Goal: Check status: Check status

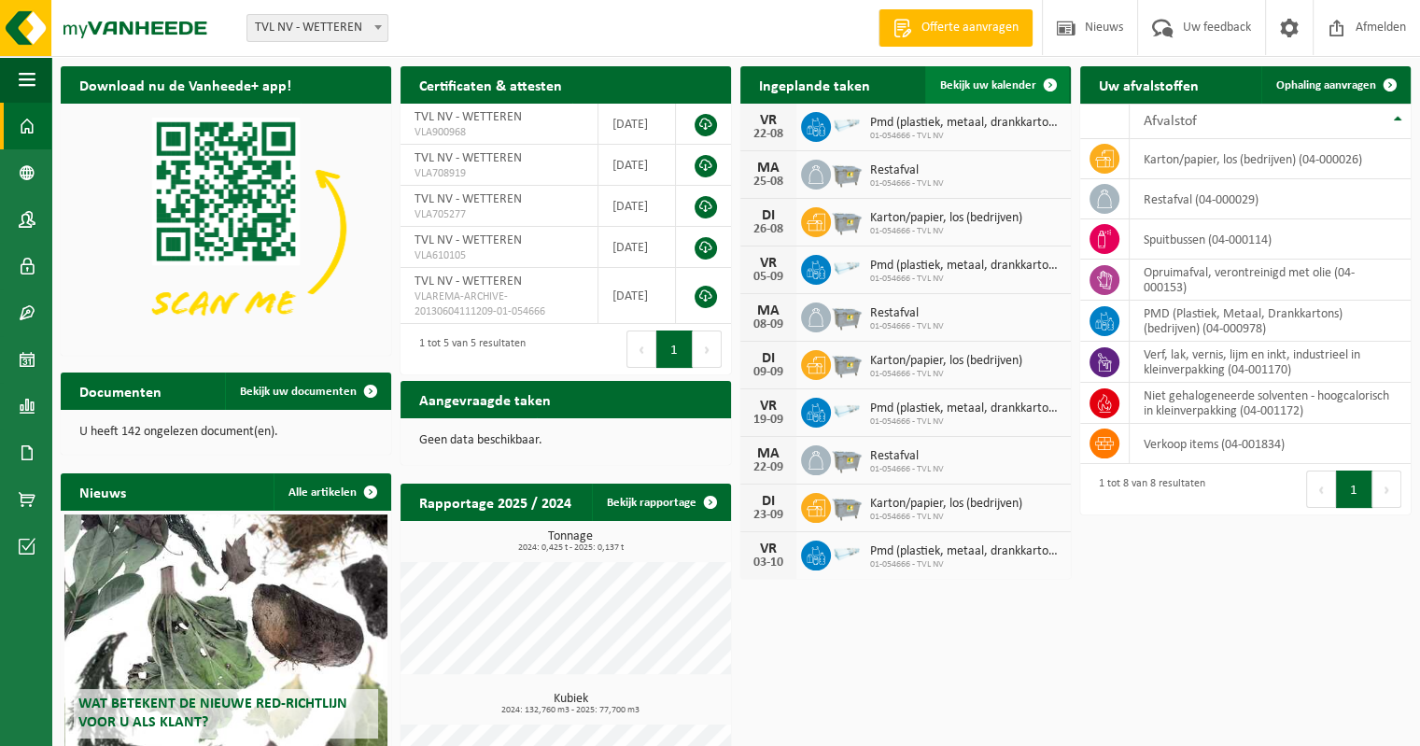
click at [984, 81] on span "Bekijk uw kalender" at bounding box center [988, 85] width 96 height 12
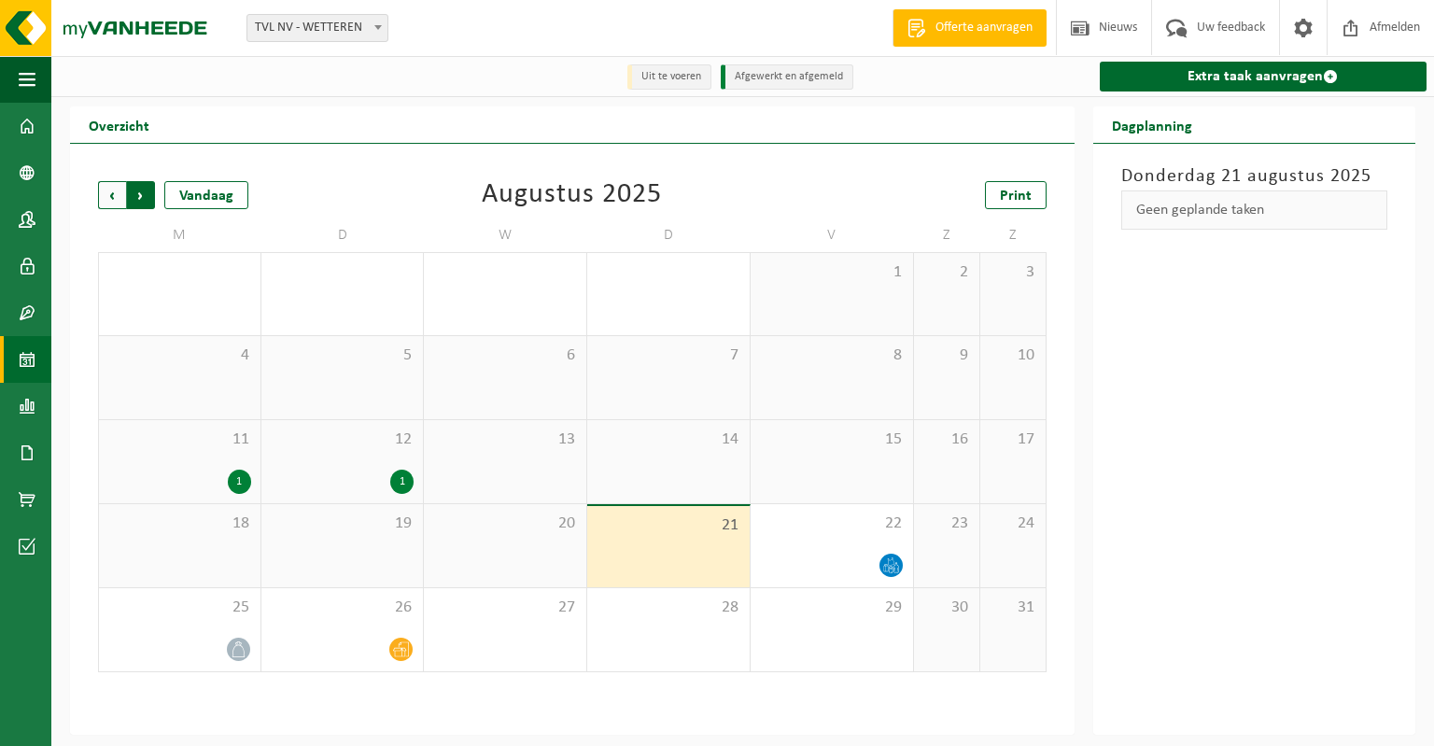
click at [113, 198] on span "Vorige" at bounding box center [112, 195] width 28 height 28
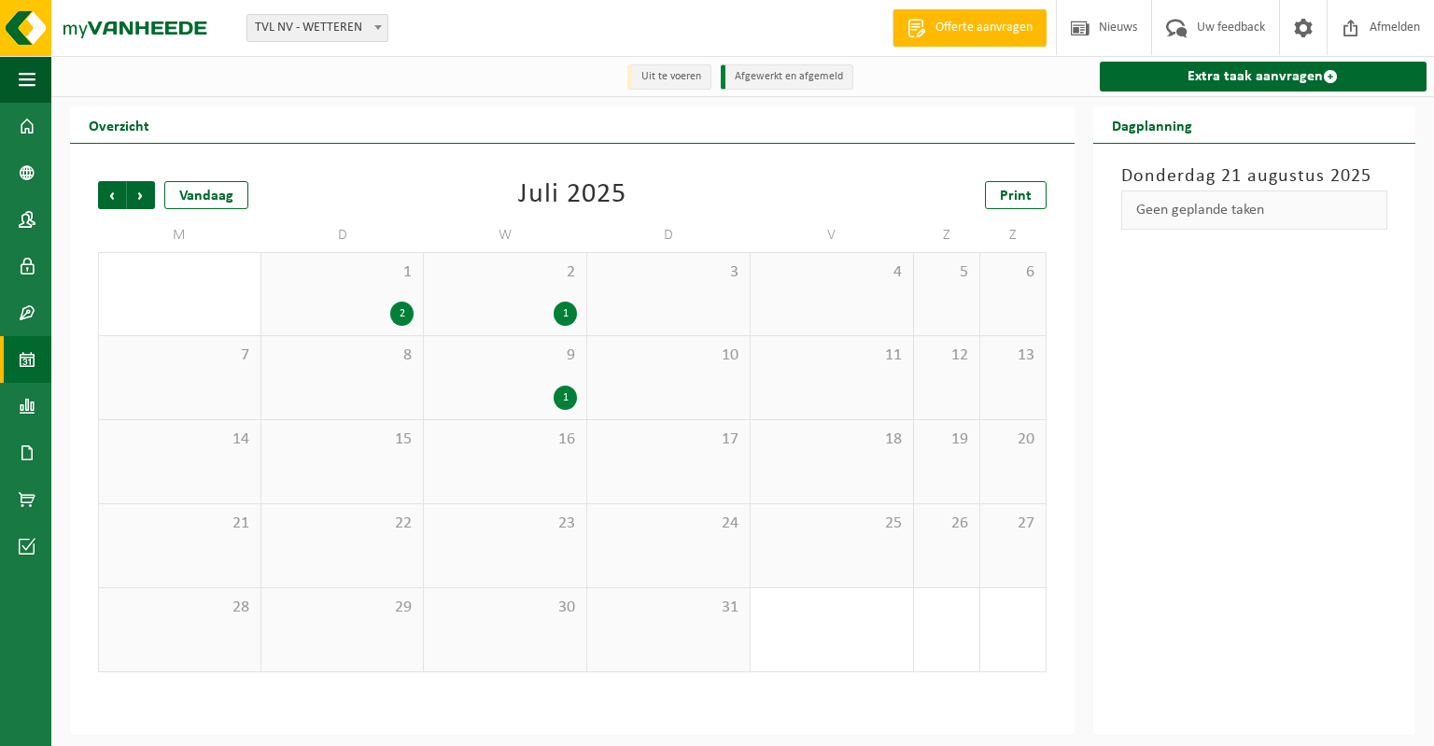
click at [332, 288] on div "1 2" at bounding box center [342, 294] width 162 height 82
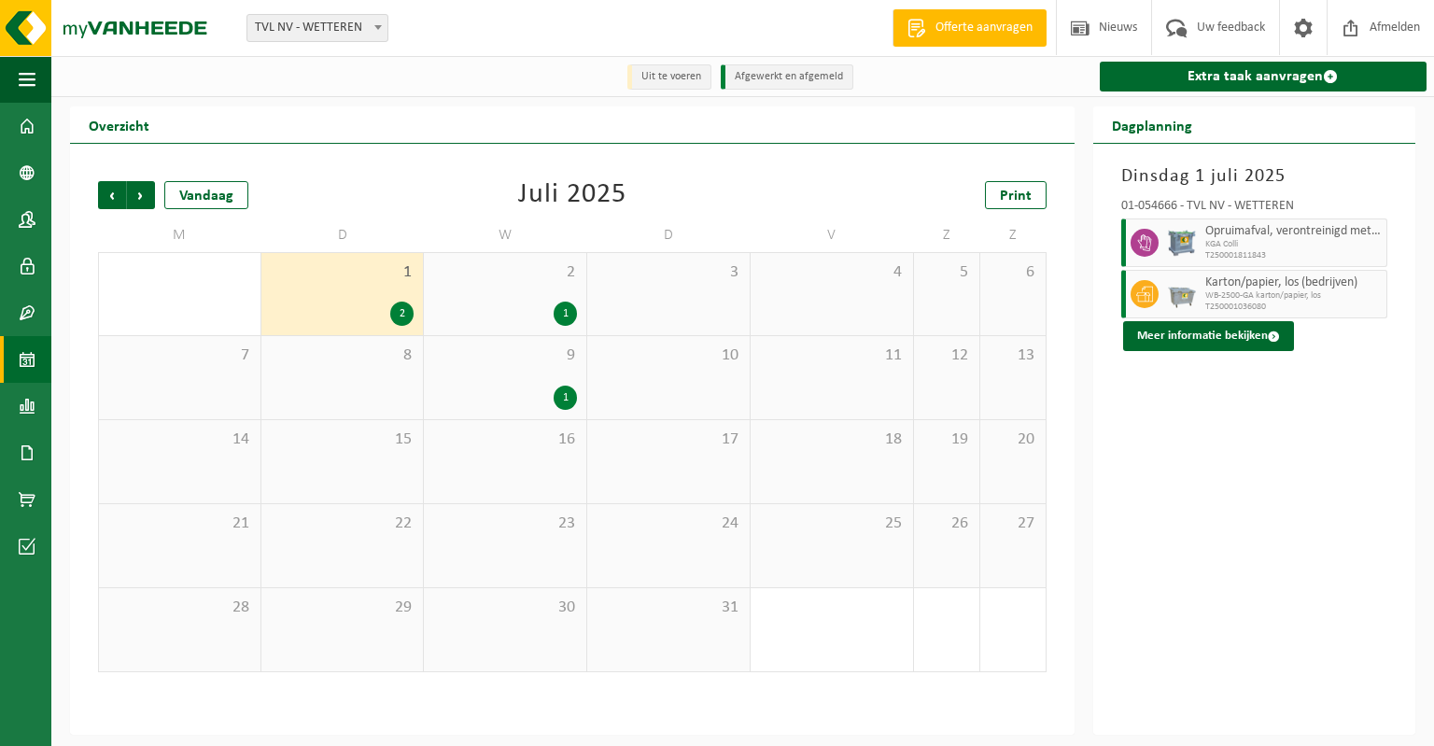
click at [485, 288] on div "2 1" at bounding box center [505, 294] width 162 height 82
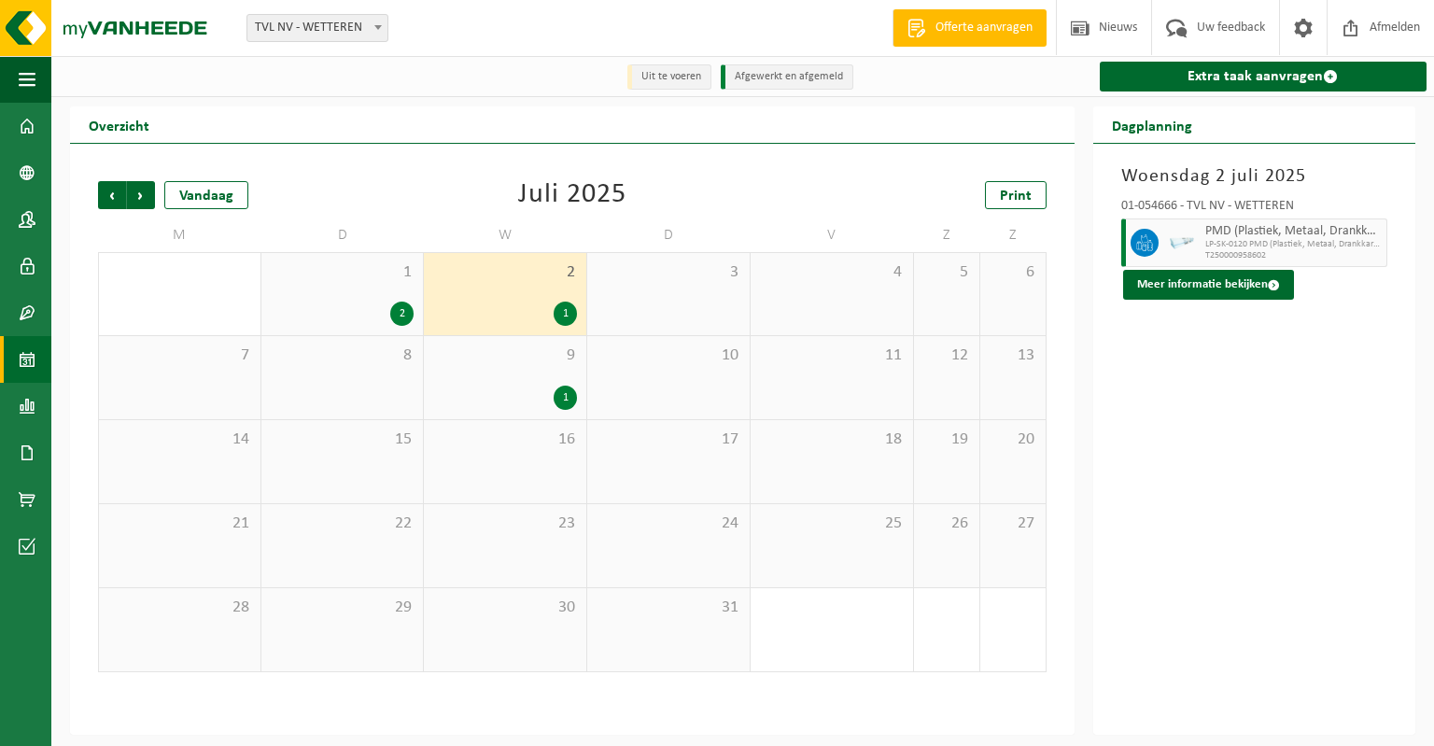
click at [512, 384] on div "9 1" at bounding box center [505, 377] width 162 height 83
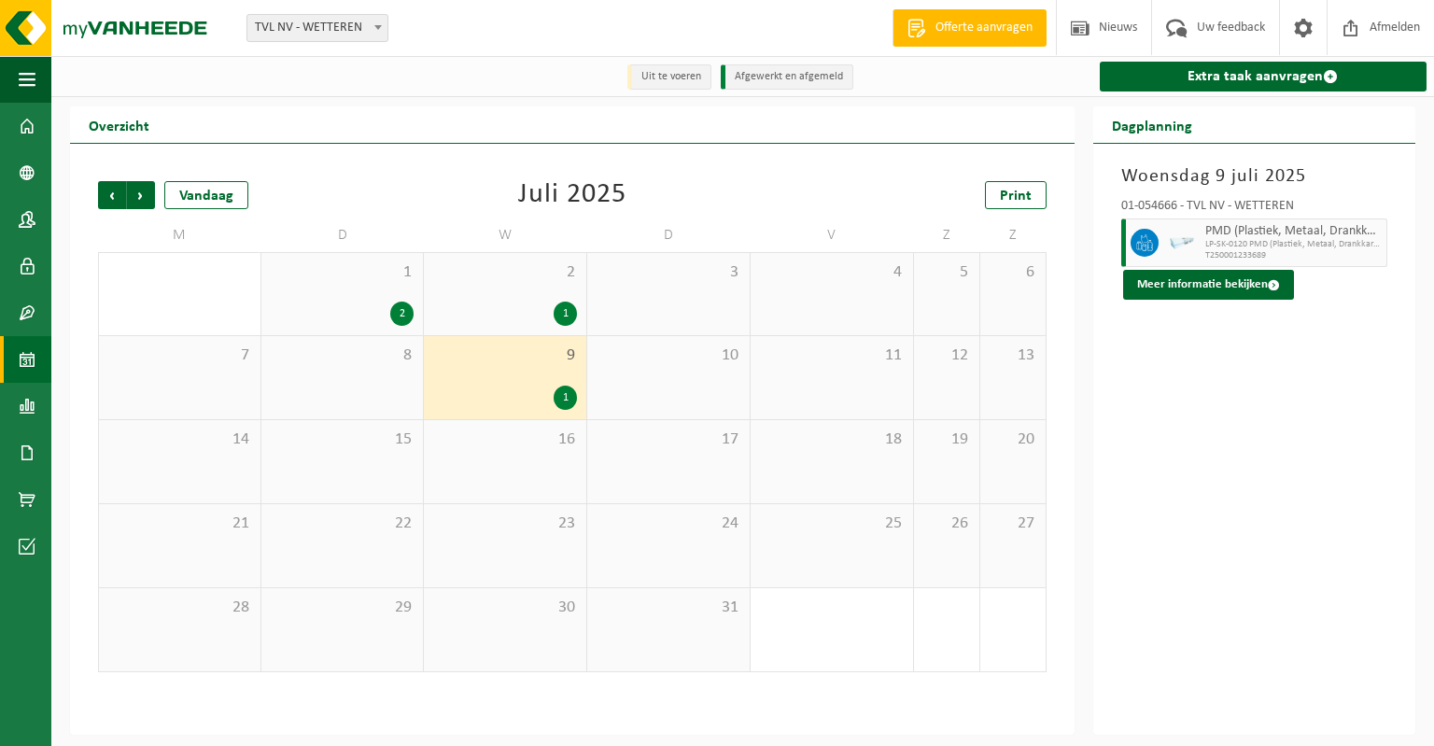
click at [509, 297] on div "2 1" at bounding box center [505, 294] width 162 height 82
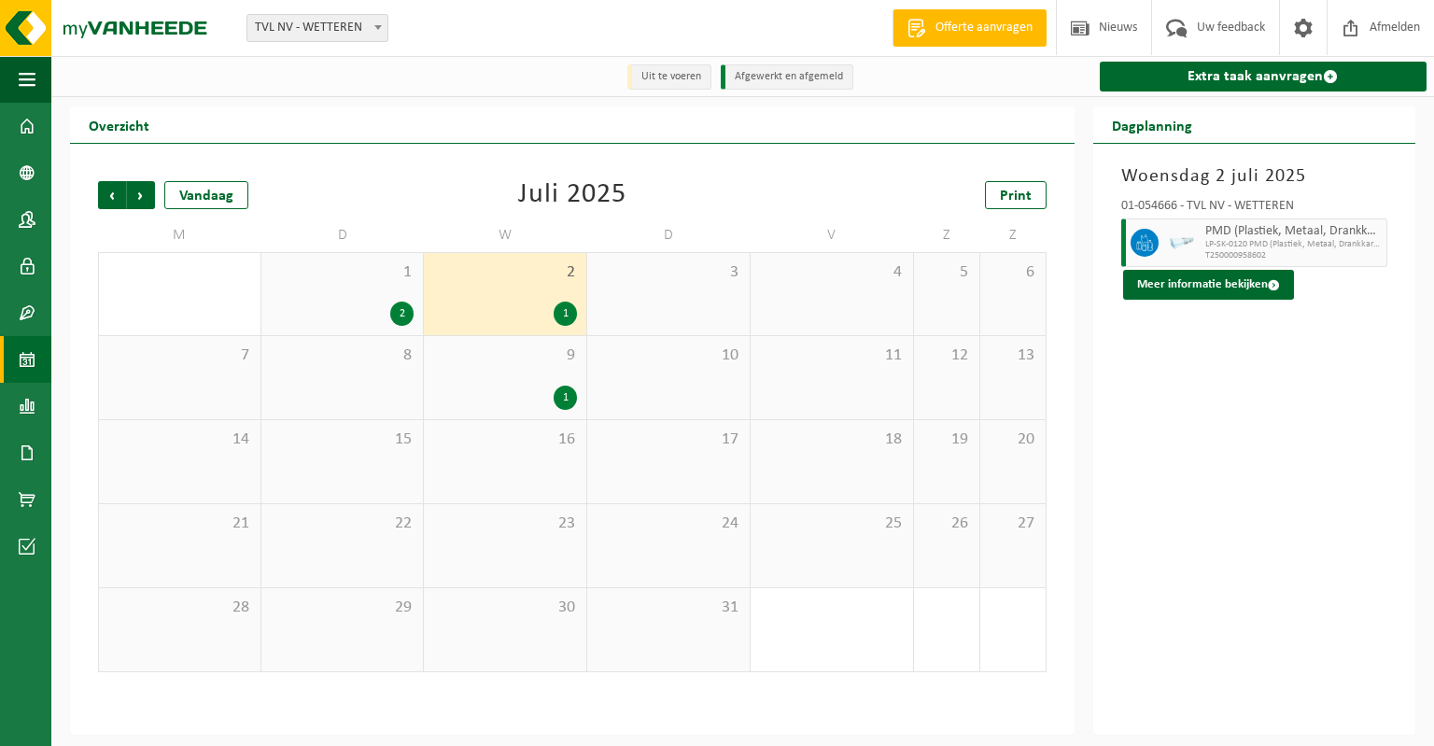
click at [503, 373] on div "9 1" at bounding box center [505, 377] width 162 height 83
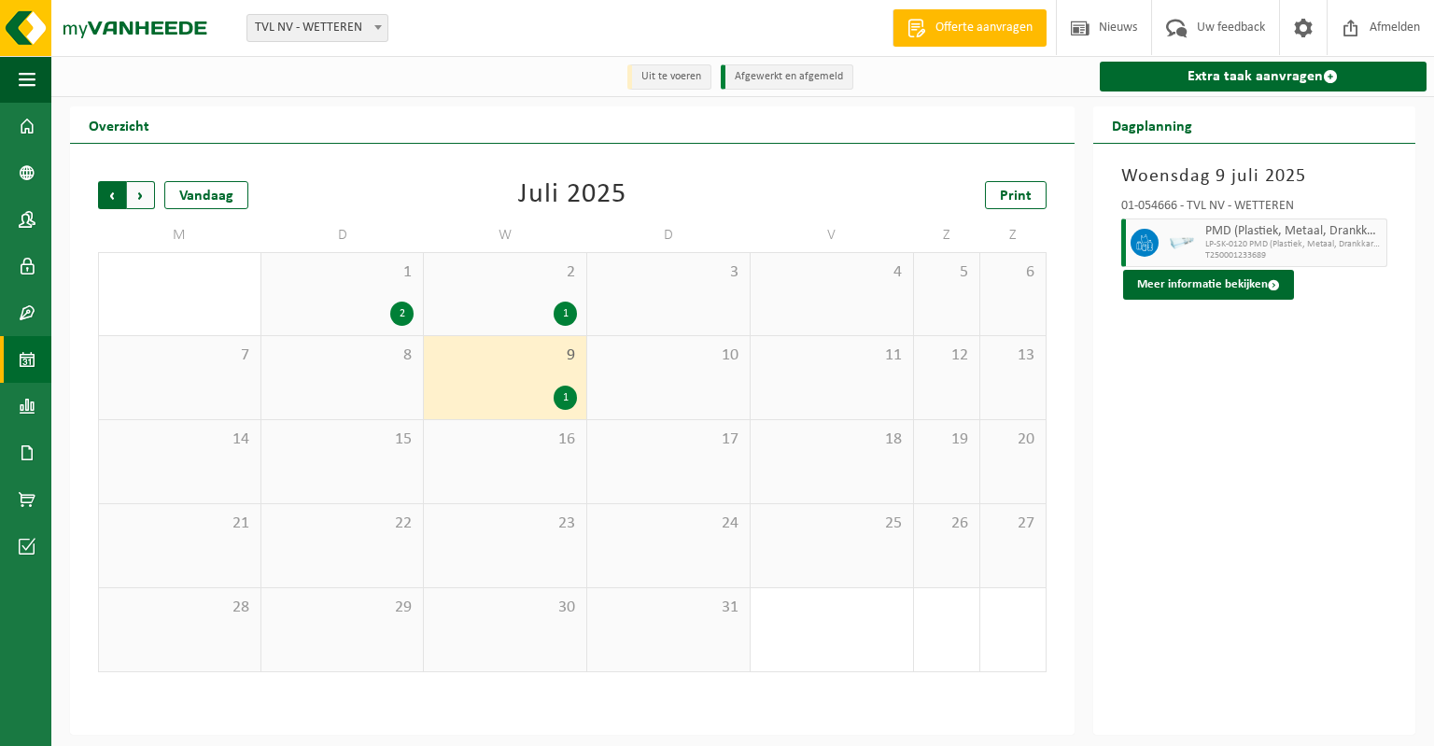
click at [141, 194] on span "Volgende" at bounding box center [141, 195] width 28 height 28
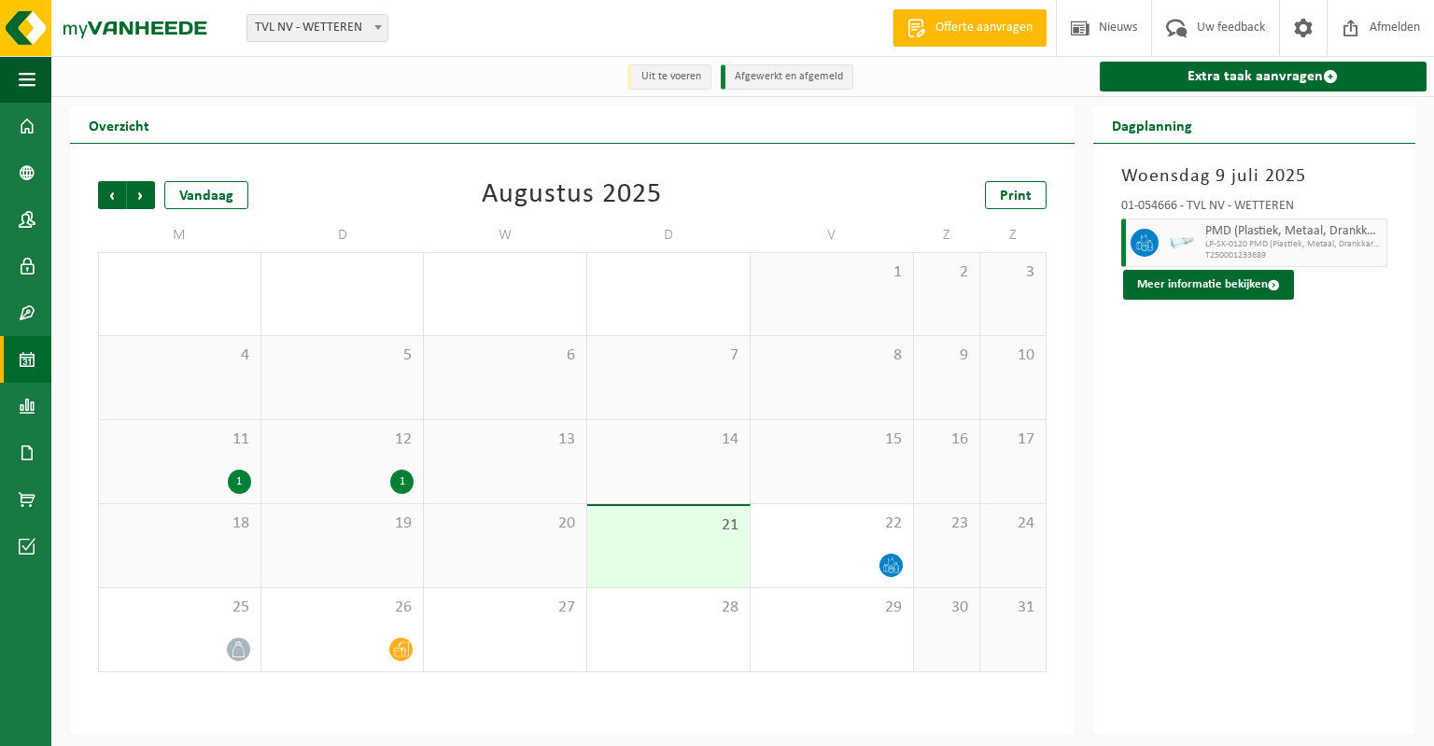
click at [198, 458] on div "11 1" at bounding box center [179, 461] width 161 height 83
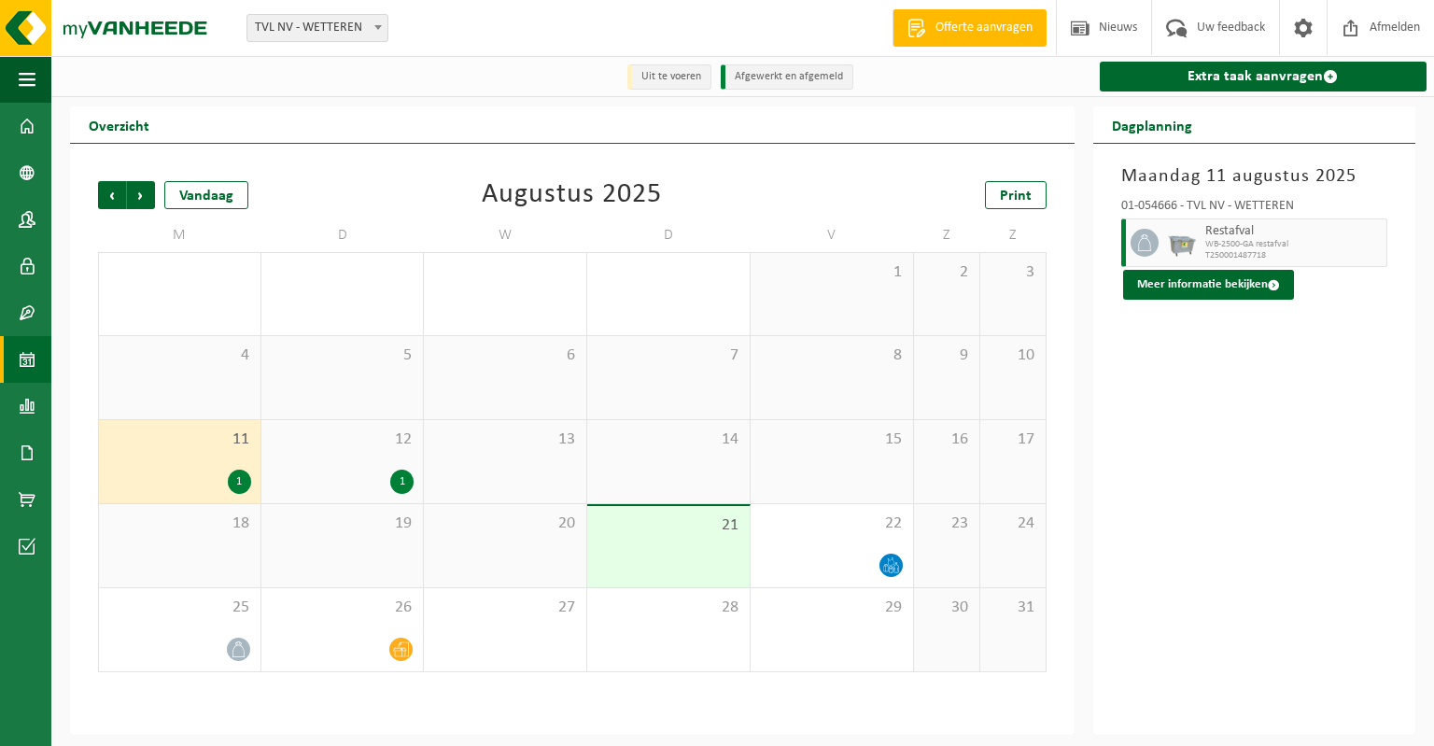
click at [344, 465] on div "12 1" at bounding box center [342, 461] width 162 height 83
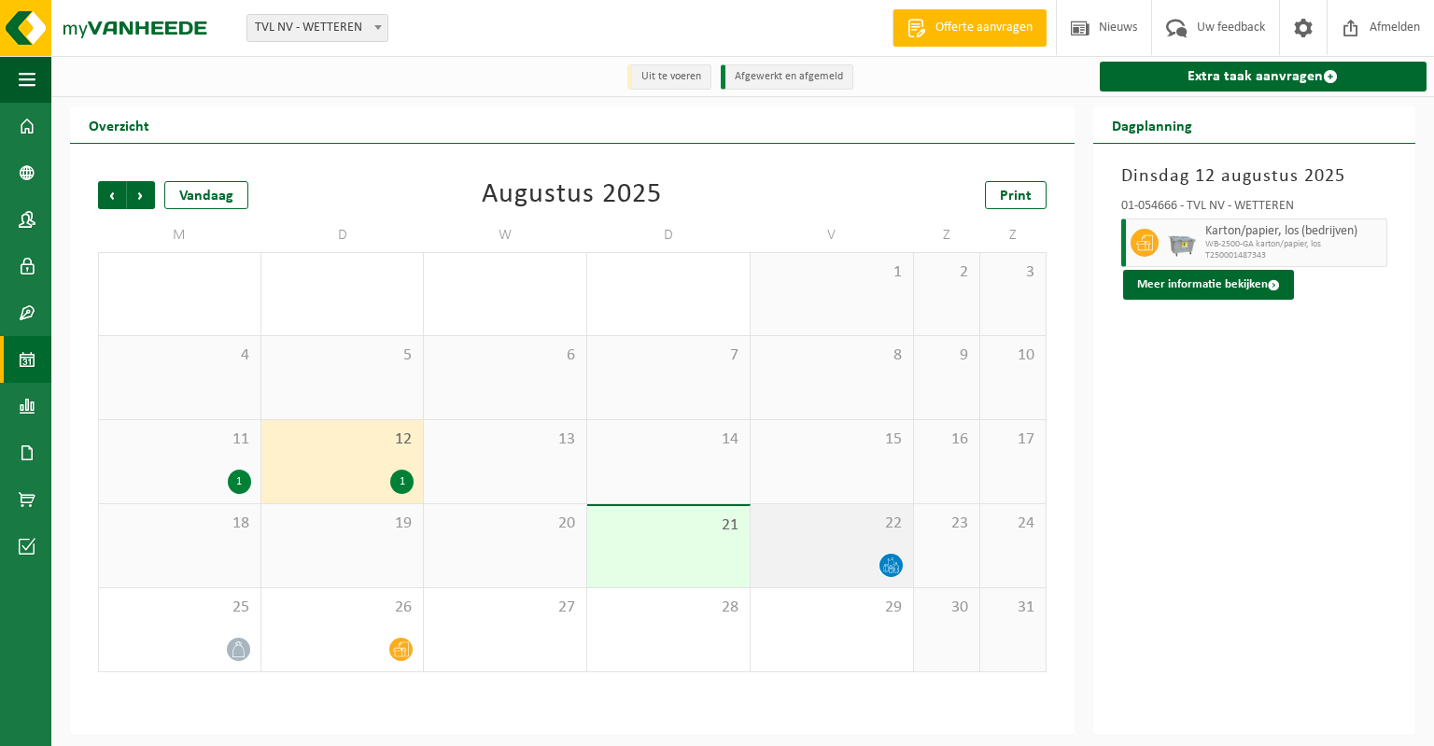
click at [809, 540] on div "22" at bounding box center [831, 545] width 162 height 83
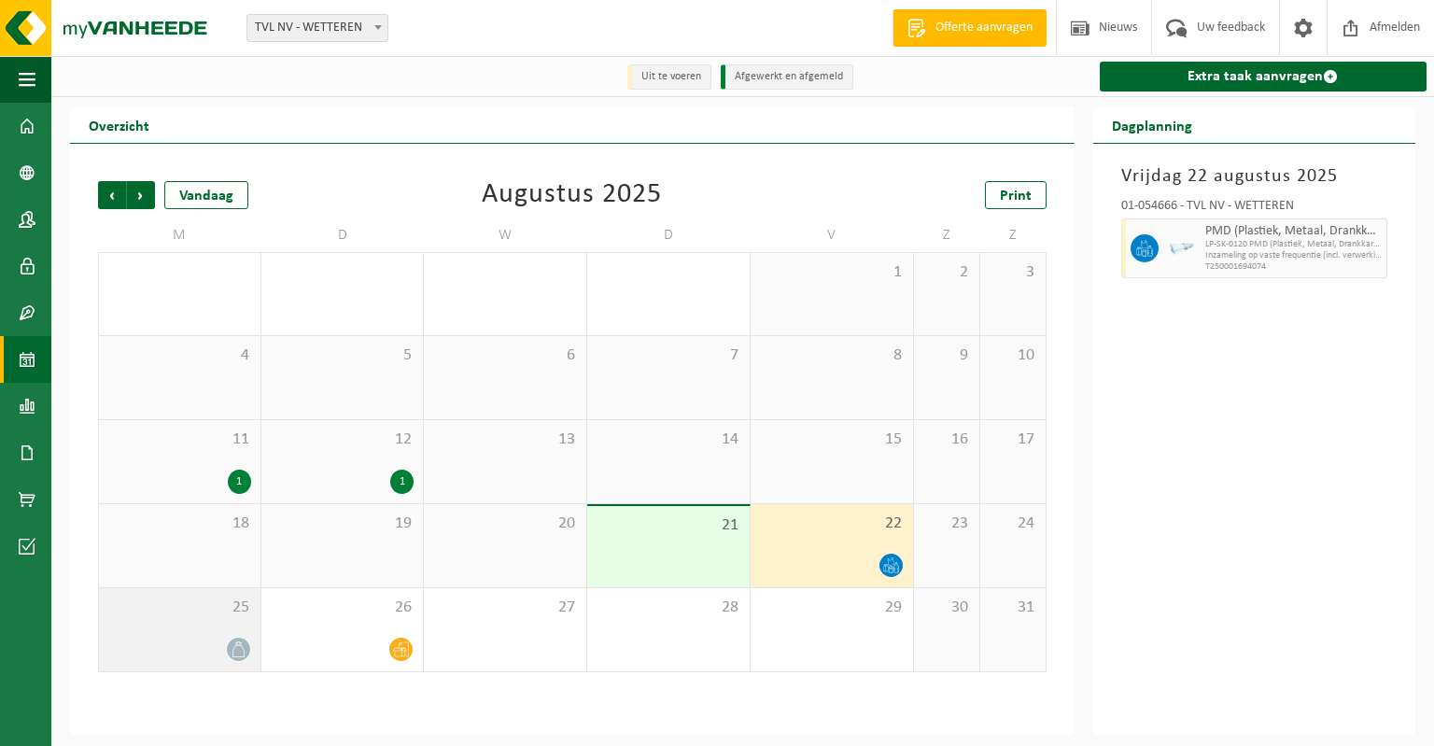
click at [176, 634] on div "25" at bounding box center [179, 629] width 161 height 83
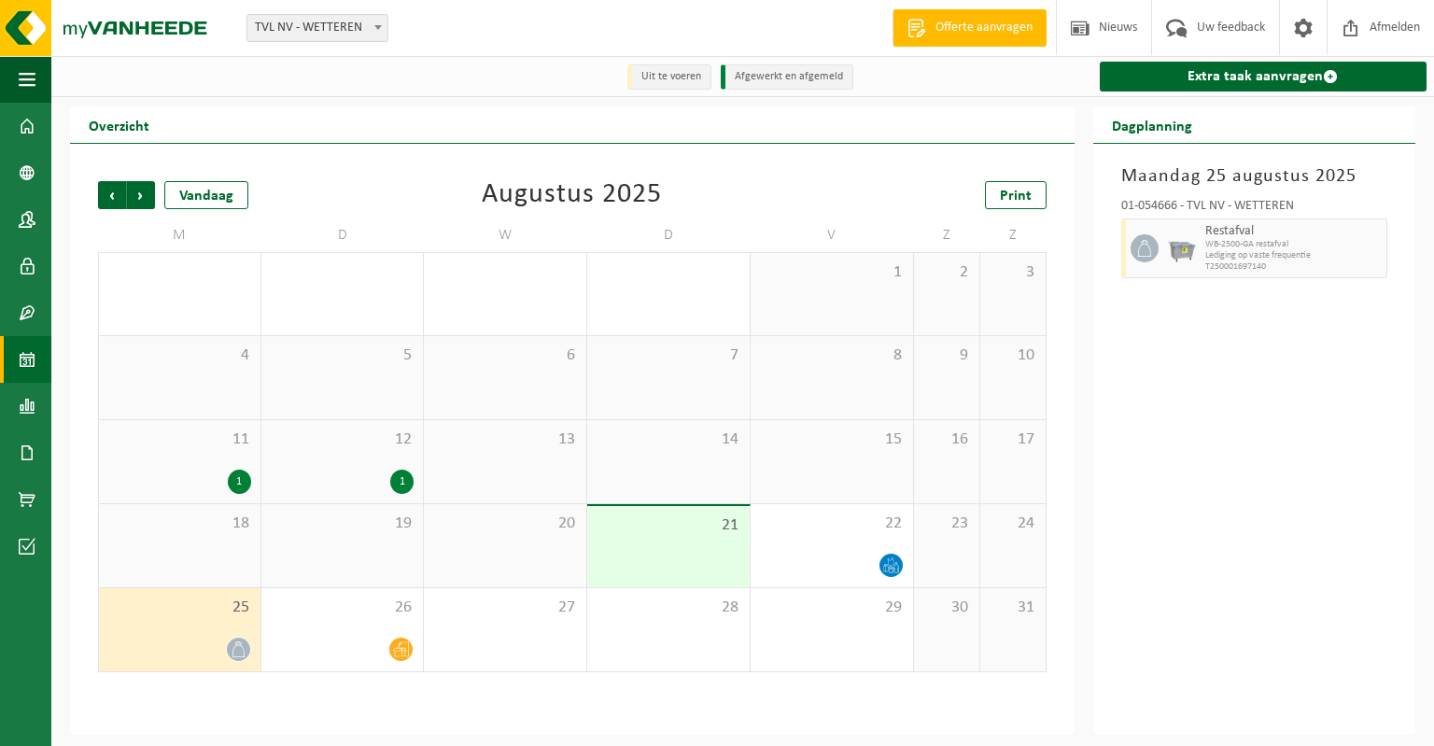
click at [176, 634] on div "25" at bounding box center [179, 629] width 161 height 83
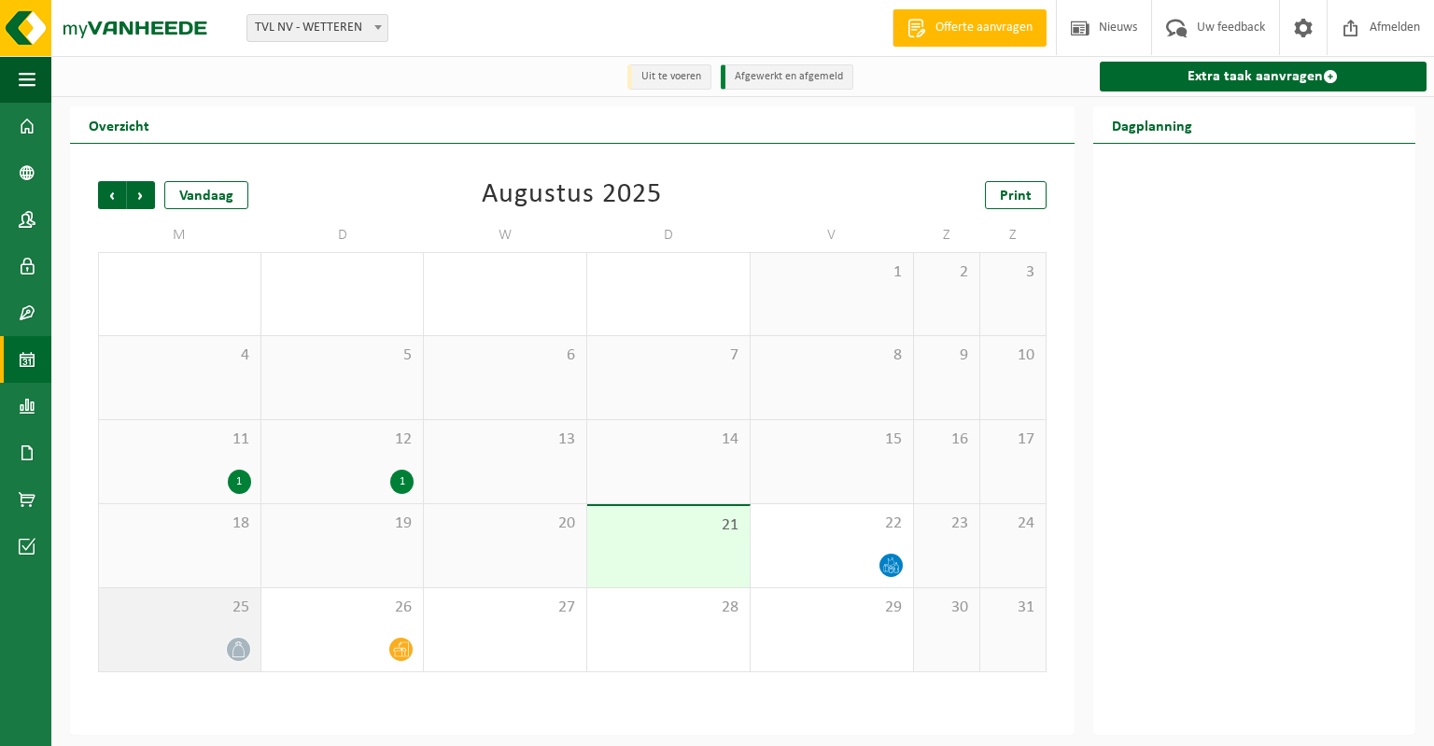
click at [189, 630] on div "25" at bounding box center [179, 629] width 161 height 83
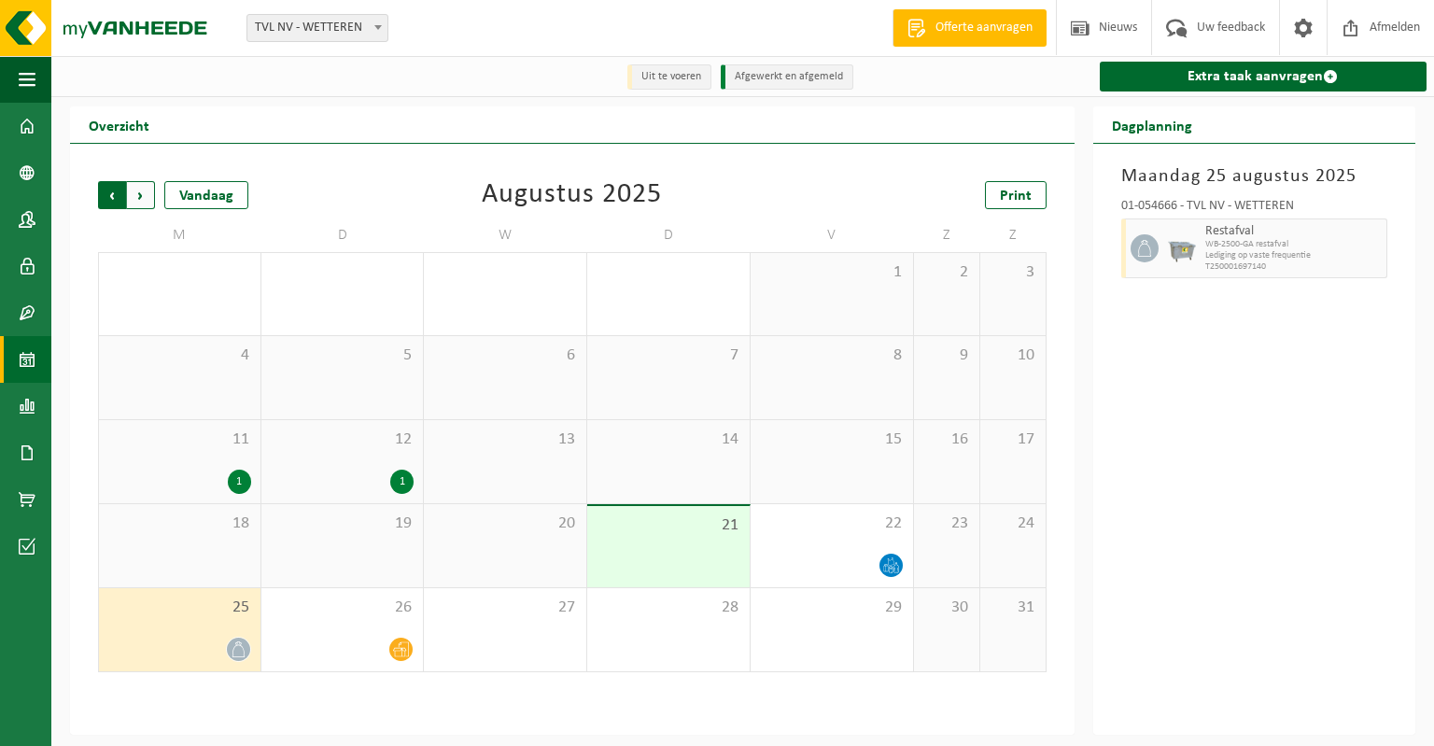
click at [146, 195] on span "Volgende" at bounding box center [141, 195] width 28 height 28
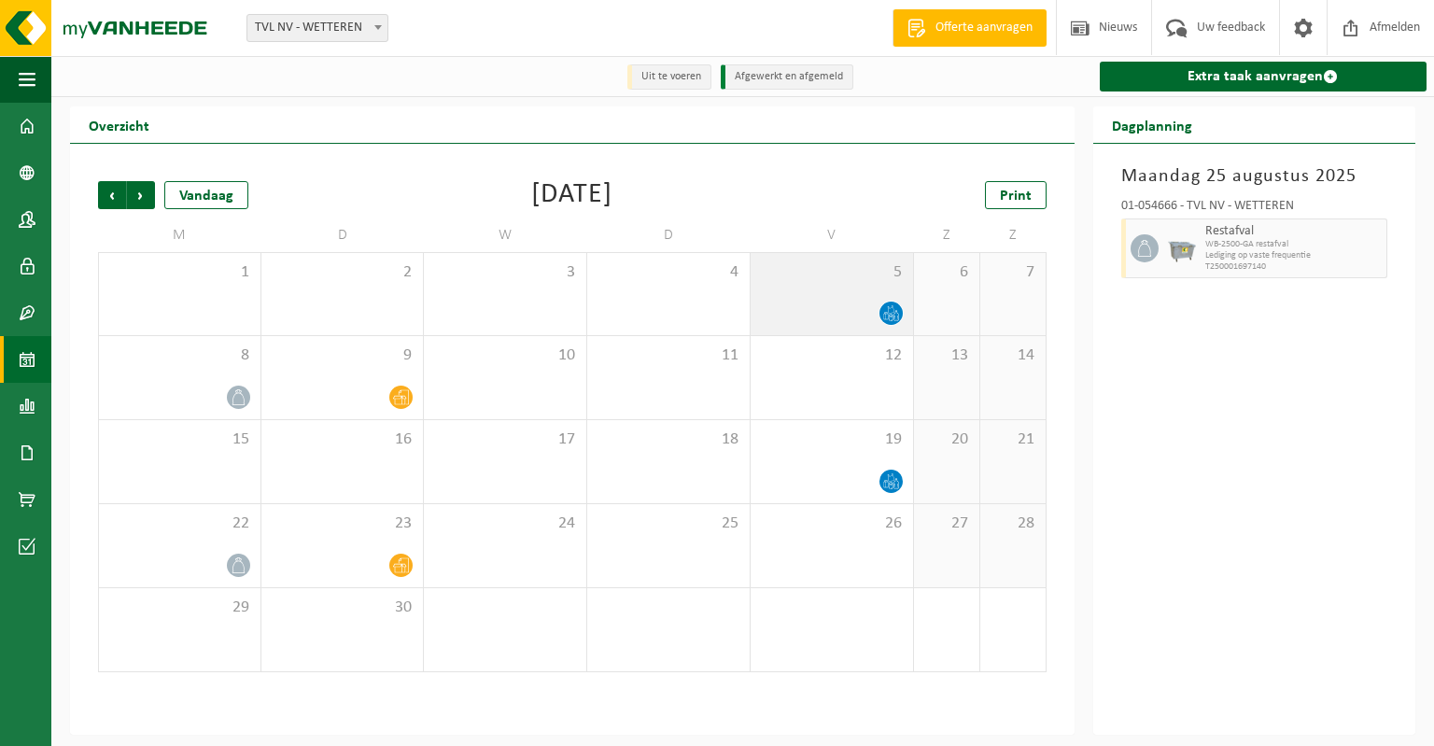
click at [849, 297] on div "5" at bounding box center [831, 294] width 162 height 82
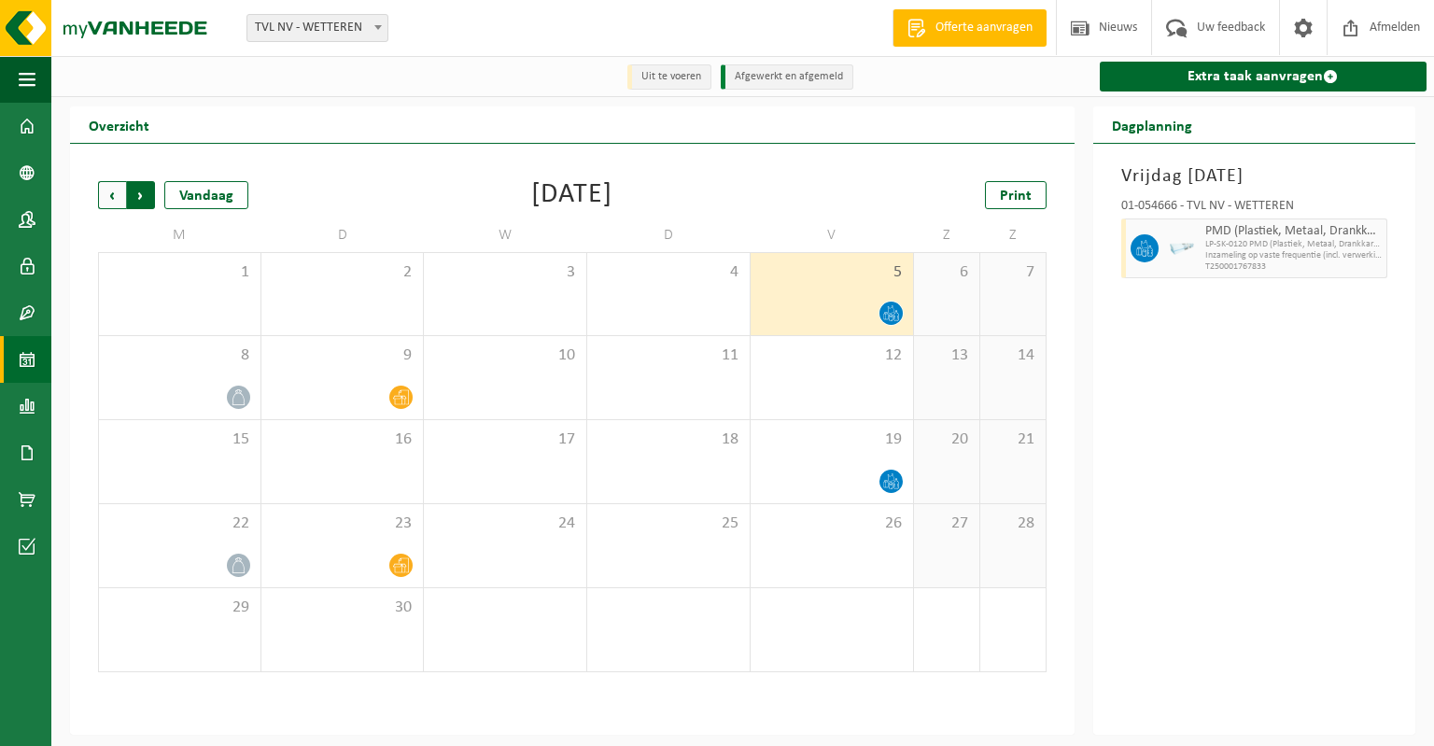
click at [105, 194] on span "Vorige" at bounding box center [112, 195] width 28 height 28
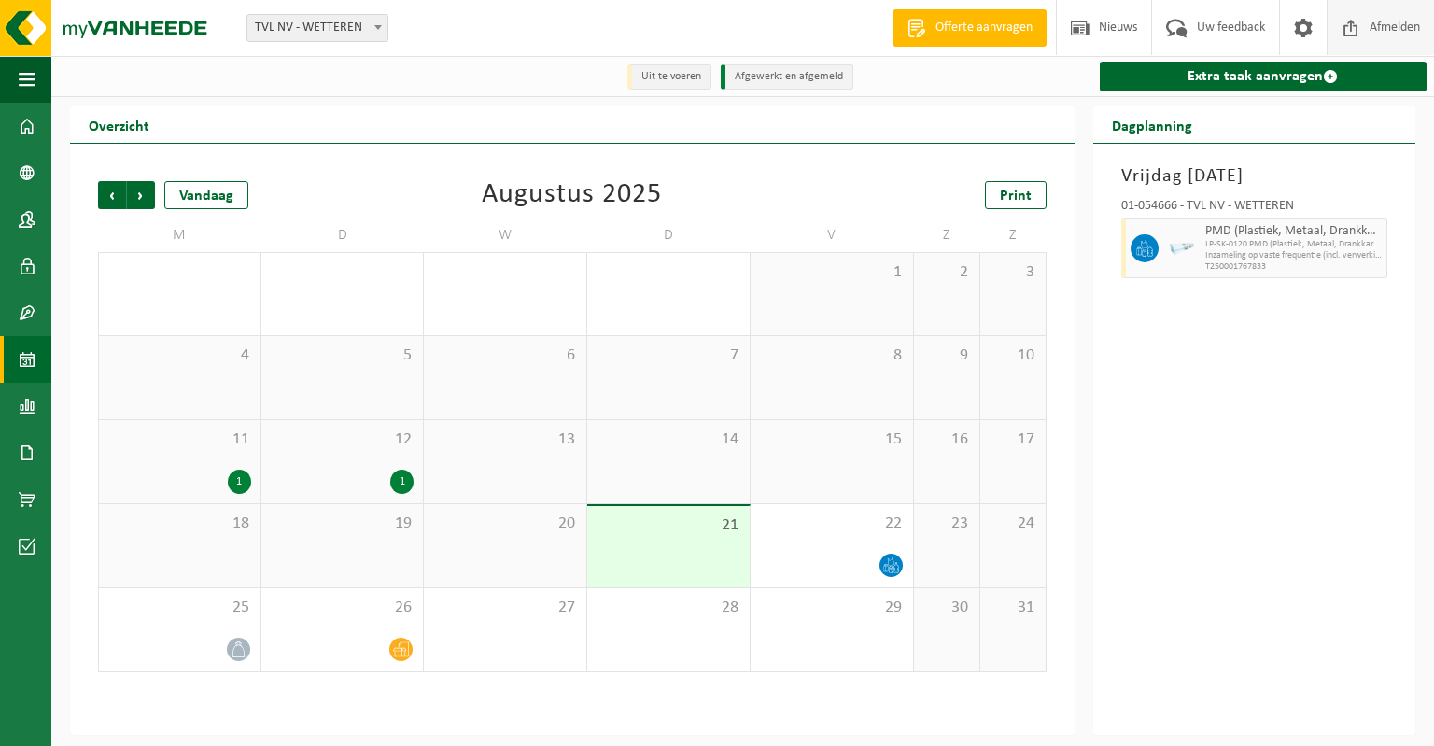
click at [1372, 33] on span "Afmelden" at bounding box center [1395, 27] width 60 height 55
